Goal: Communication & Community: Participate in discussion

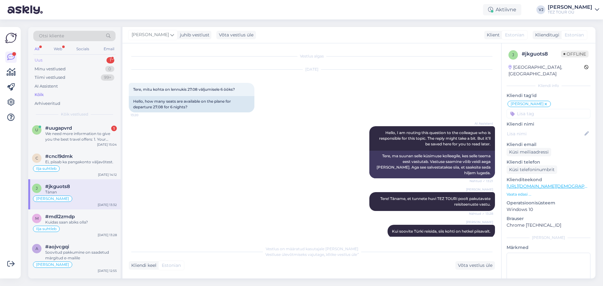
scroll to position [57, 0]
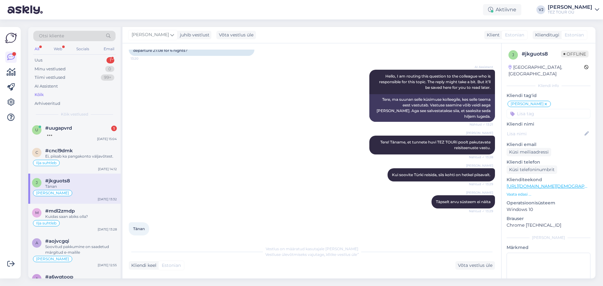
click at [195, 112] on div "AI Assistent Hello, I am routing this question to the colleague who is responsi…" at bounding box center [312, 96] width 366 height 66
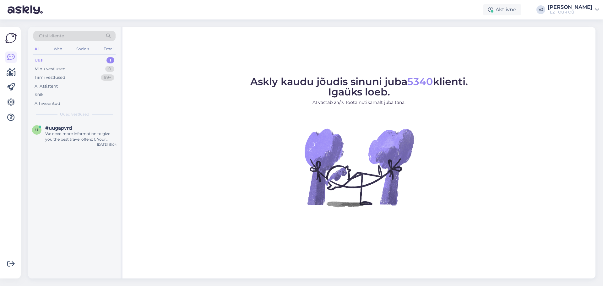
click at [81, 57] on div "Uus 1" at bounding box center [74, 60] width 82 height 9
click at [87, 127] on div "#uugapvrd" at bounding box center [81, 128] width 72 height 6
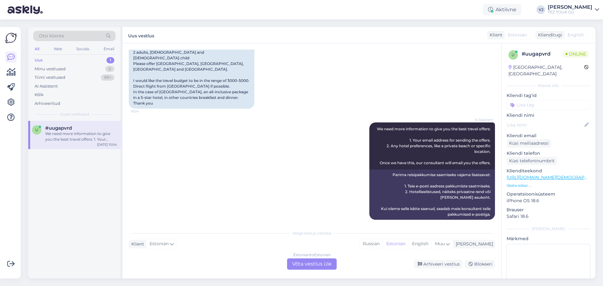
scroll to position [154, 0]
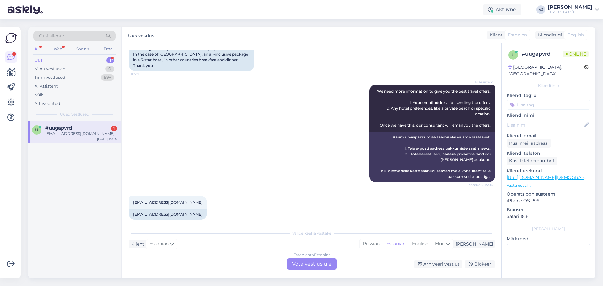
click at [261, 117] on div "AI Assistent We need more information to give you the best travel offers: 1. Yo…" at bounding box center [312, 133] width 366 height 111
